Goal: Transaction & Acquisition: Download file/media

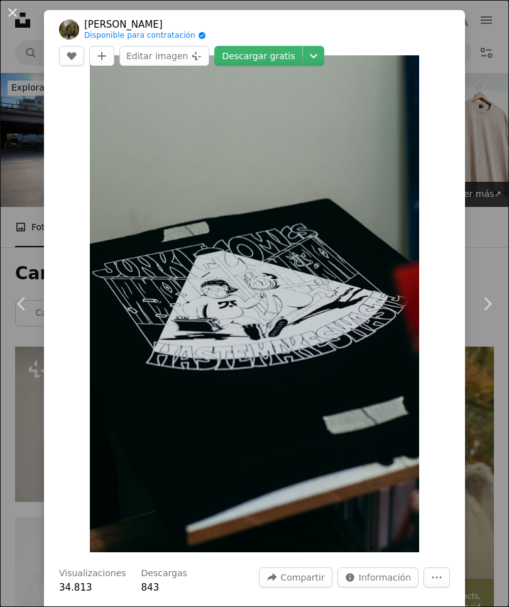
scroll to position [15288, 0]
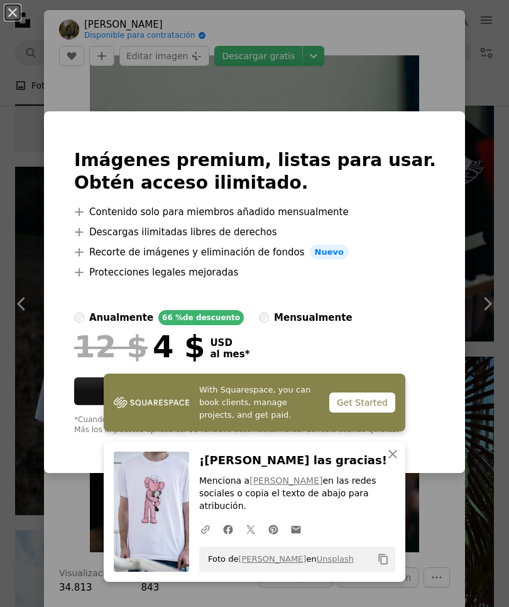
click at [394, 461] on icon "An X shape" at bounding box center [392, 453] width 15 height 15
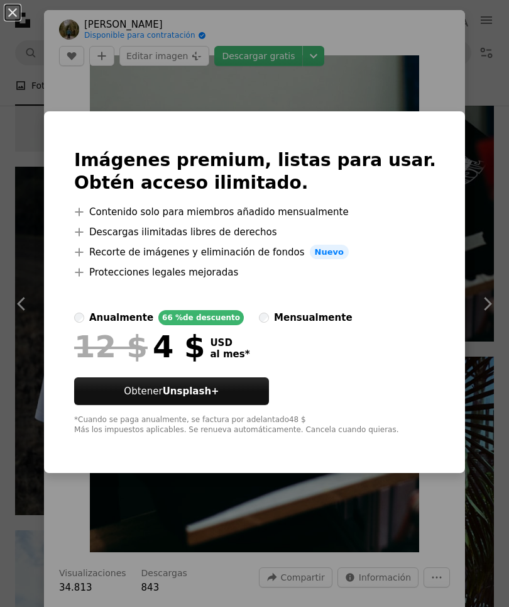
click at [44, 192] on img at bounding box center [44, 292] width 0 height 362
click at [44, 239] on img at bounding box center [44, 292] width 0 height 362
click at [19, 16] on button "An X shape" at bounding box center [12, 12] width 15 height 15
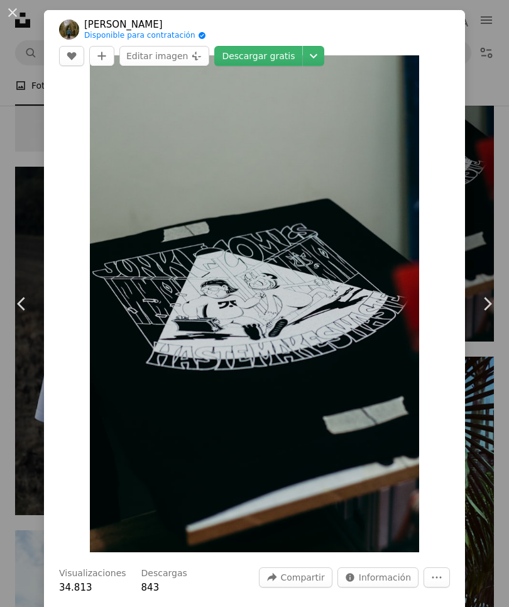
click at [18, 12] on button "An X shape" at bounding box center [12, 12] width 15 height 15
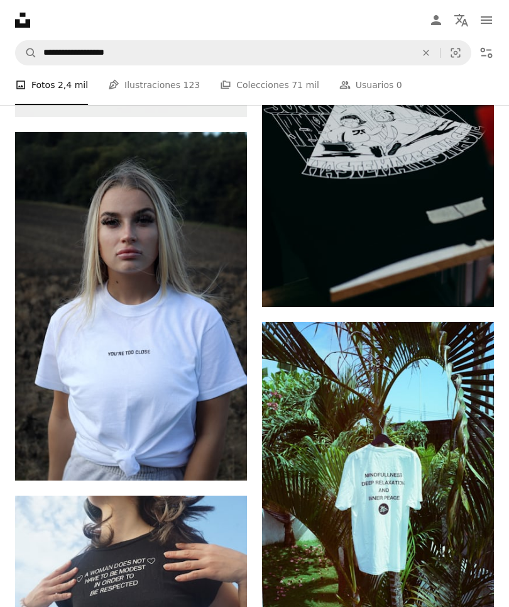
scroll to position [15341, 0]
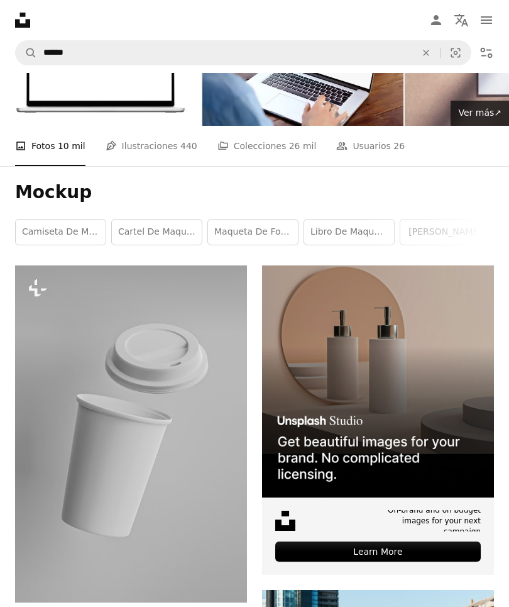
scroll to position [80, 0]
